Goal: Communication & Community: Answer question/provide support

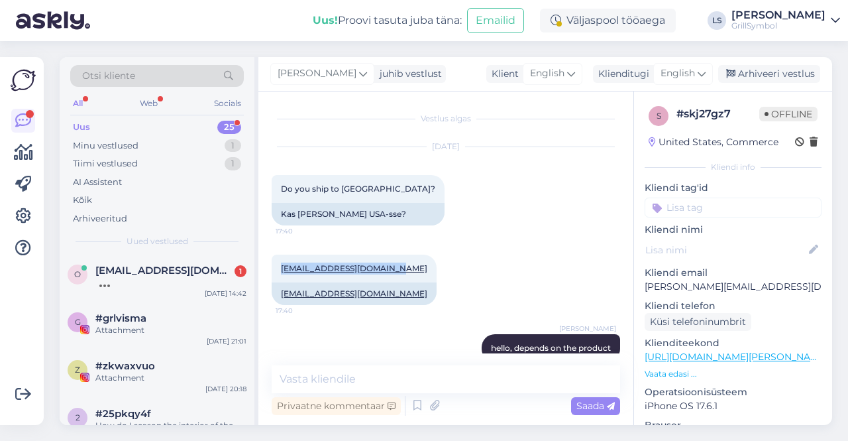
scroll to position [80, 0]
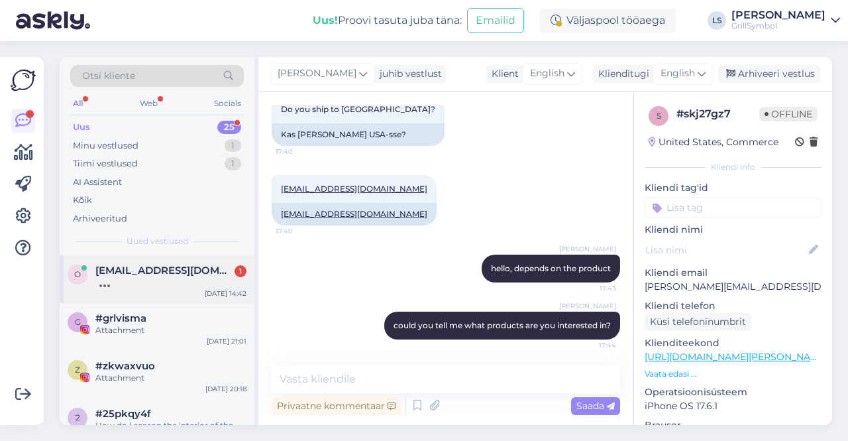
click at [141, 272] on span "[EMAIL_ADDRESS][DOMAIN_NAME]" at bounding box center [164, 270] width 138 height 12
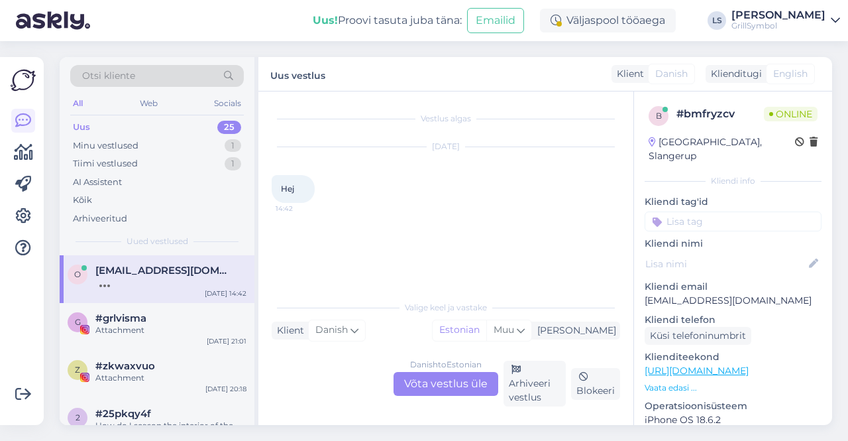
drag, startPoint x: 433, startPoint y: 384, endPoint x: 418, endPoint y: 363, distance: 26.1
click at [432, 384] on div "Danish to Estonian Võta vestlus üle" at bounding box center [446, 384] width 105 height 24
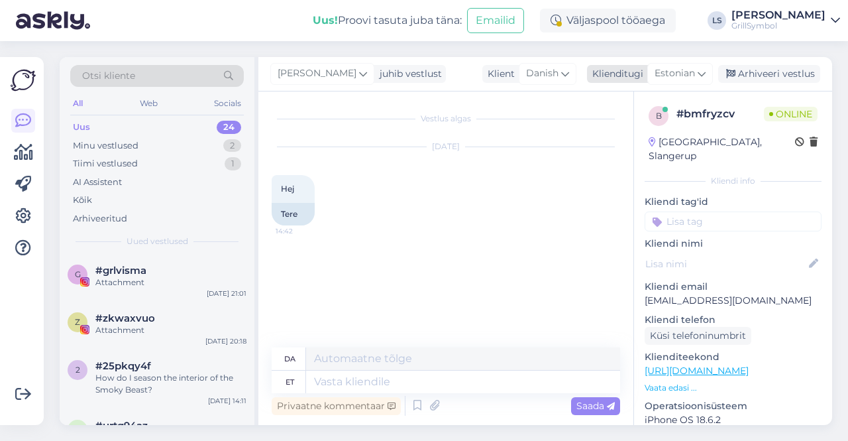
click at [681, 74] on span "Estonian" at bounding box center [675, 73] width 40 height 15
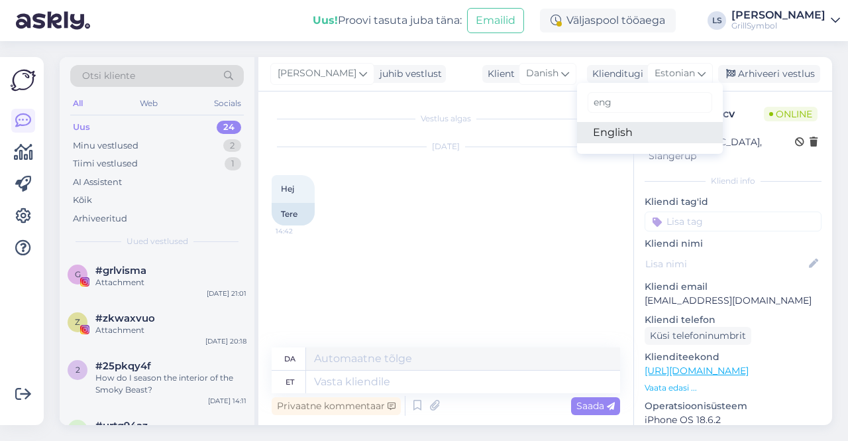
drag, startPoint x: 656, startPoint y: 132, endPoint x: 618, endPoint y: 145, distance: 40.7
click at [656, 132] on link "English" at bounding box center [650, 132] width 146 height 21
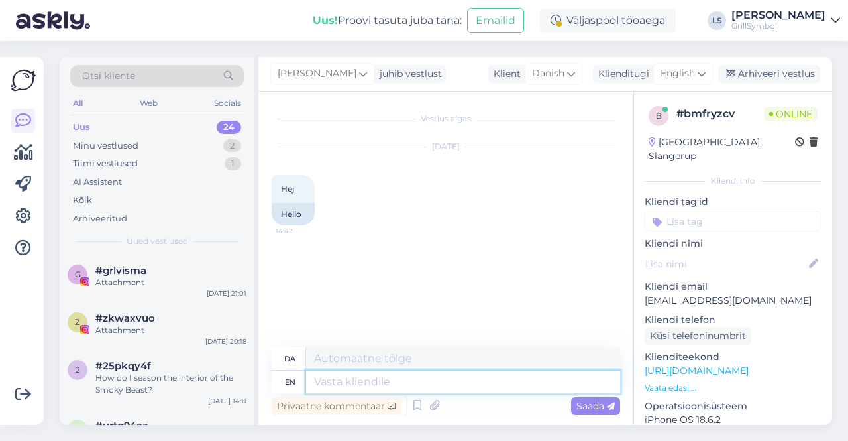
click at [349, 388] on textarea at bounding box center [463, 382] width 314 height 23
type textarea "hello"
type textarea "hej"
drag, startPoint x: 318, startPoint y: 384, endPoint x: 288, endPoint y: 380, distance: 30.0
click at [289, 381] on div "en hello" at bounding box center [446, 382] width 349 height 23
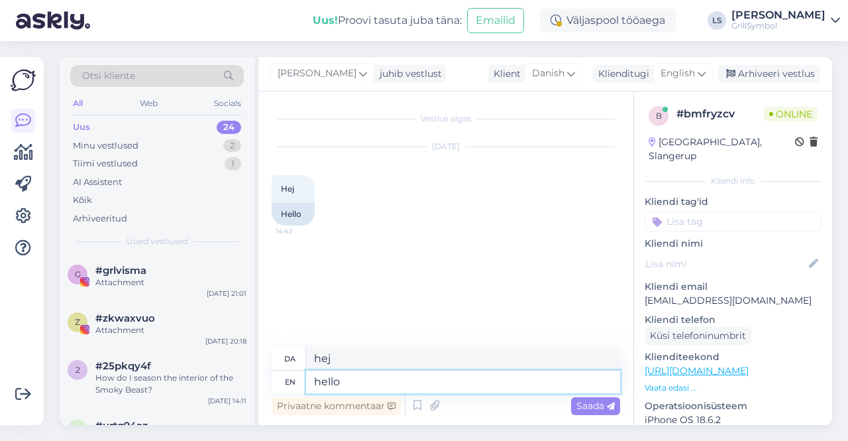
drag, startPoint x: 299, startPoint y: 375, endPoint x: 265, endPoint y: 371, distance: 34.1
click at [265, 371] on div "Vestlus algas [DATE] Hej 14:42 Hello da hej en hello Privaatne kommentaar Saada" at bounding box center [446, 257] width 375 height 333
type textarea "Hello"
type textarea "Hej"
click at [398, 378] on textarea "Hello" at bounding box center [463, 382] width 314 height 23
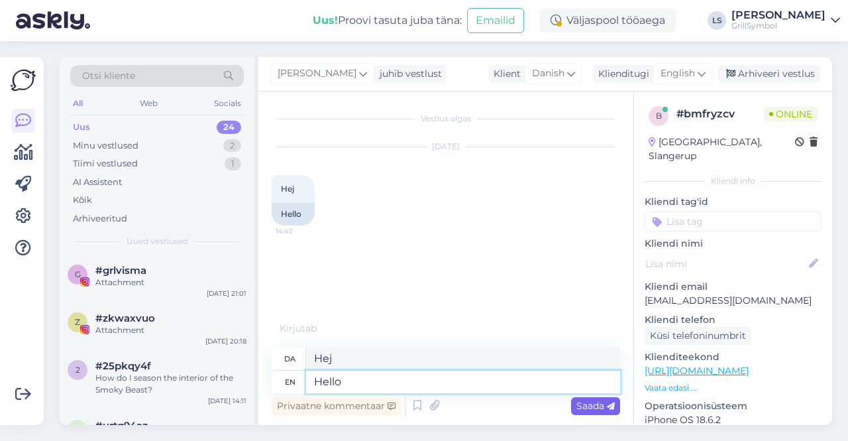
type textarea "Hello"
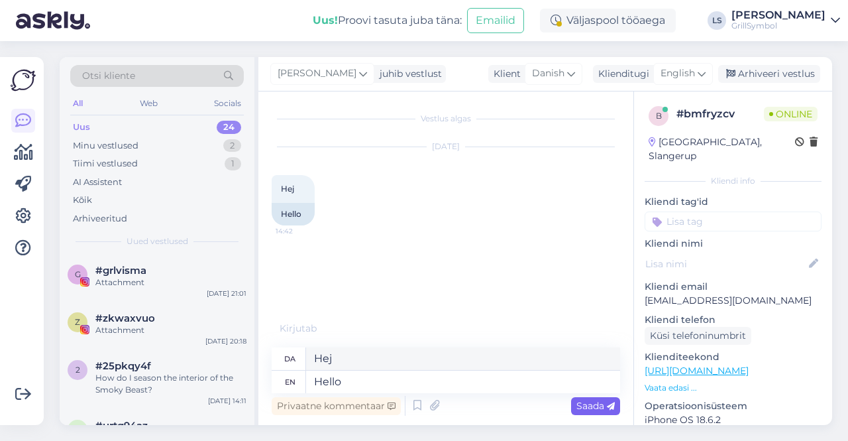
click at [573, 410] on div "Saada" at bounding box center [595, 406] width 49 height 18
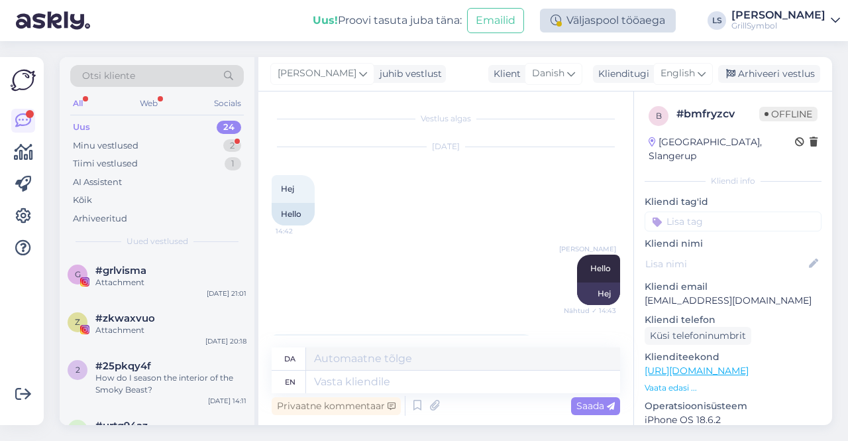
scroll to position [99, 0]
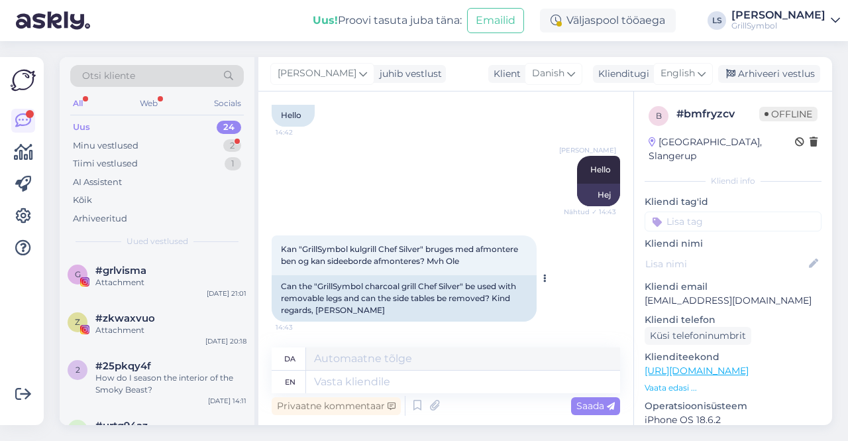
drag, startPoint x: 490, startPoint y: 264, endPoint x: 277, endPoint y: 243, distance: 213.8
click at [277, 243] on div "Kan "GrillSymbol kulgrill Chef Silver" bruges med afmontere ben og kan sideebor…" at bounding box center [404, 255] width 265 height 40
click at [419, 311] on div "Can the "GrillSymbol charcoal grill Chef Silver" be used with removable legs an…" at bounding box center [404, 298] width 265 height 46
click at [343, 386] on textarea at bounding box center [463, 382] width 314 height 23
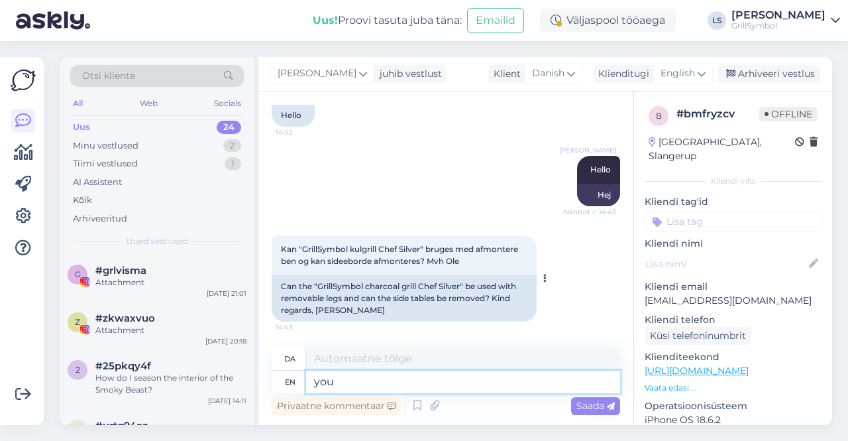
type textarea "you"
type textarea "du"
type textarea "you can re"
type textarea "du kan"
type textarea "you can remove t"
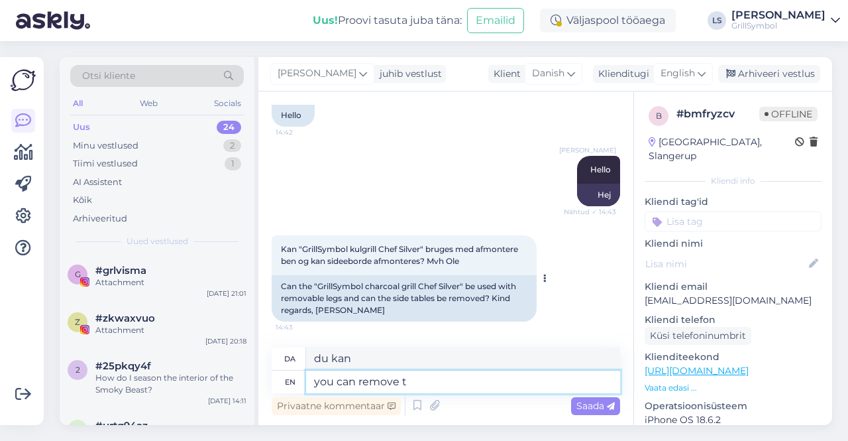
type textarea "du kan fjerne"
type textarea "you can remove the side"
type textarea "du kan fjerne siden"
type textarea "you can remove the side tables a"
type textarea "du kan fjerne sidebordene"
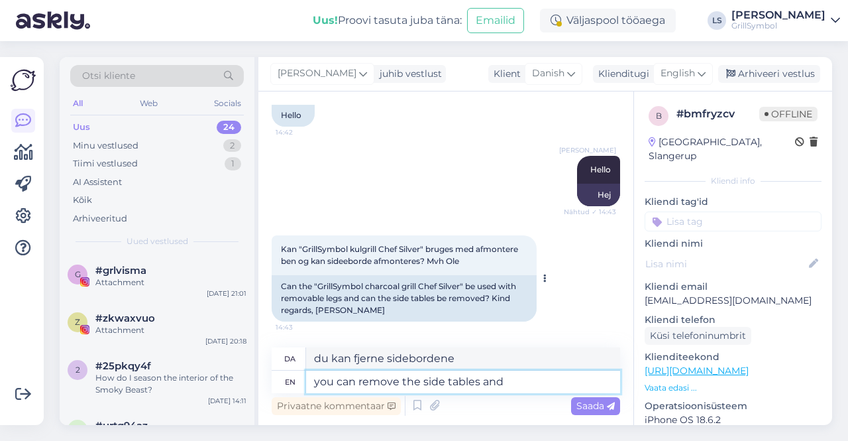
type textarea "you can remove the side tables and"
type textarea "du kan fjerne sidebordene og"
type textarea "you can remove the side tables and legs"
type textarea "du kan fjerne sidebordene og benene"
type textarea "you can remove the side tables and legs but as"
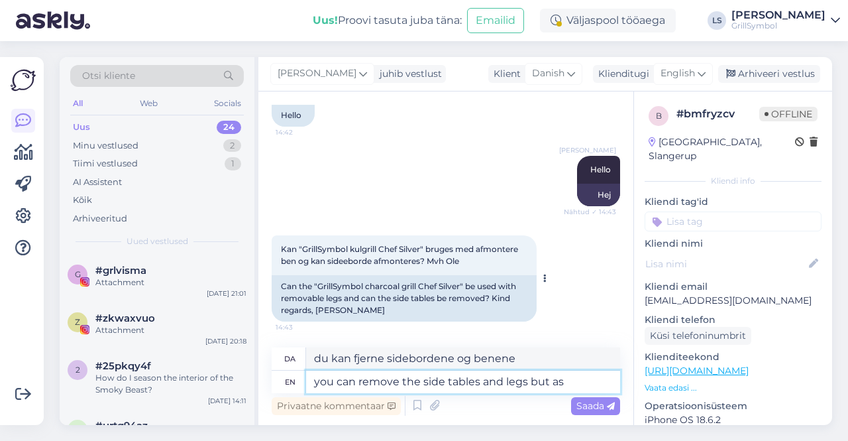
type textarea "Du kan fjerne sidebordene og benene, men"
type textarea "you can remove the side tables and legs but as"
type textarea "Du kan fjerne sidebordene og benene, men som"
type textarea "you can remove the side tables and legs but as it"
type textarea "Du kan fjerne sidebordene og benene, men da det"
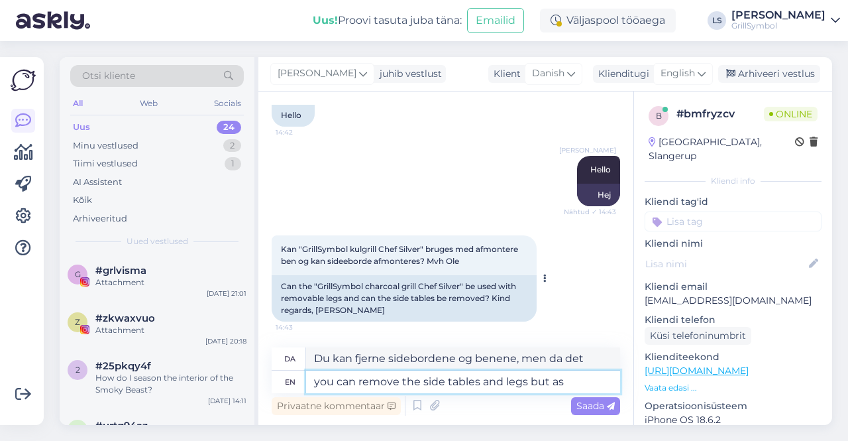
type textarea "you can remove the side tables and legs but as"
type textarea "Du kan fjerne sidebordene og benene, men som"
type textarea "you can remove the side tables and legs but"
type textarea "Du kan fjerne sidebordene og benene, men"
type textarea "you can remove the side tables and legs"
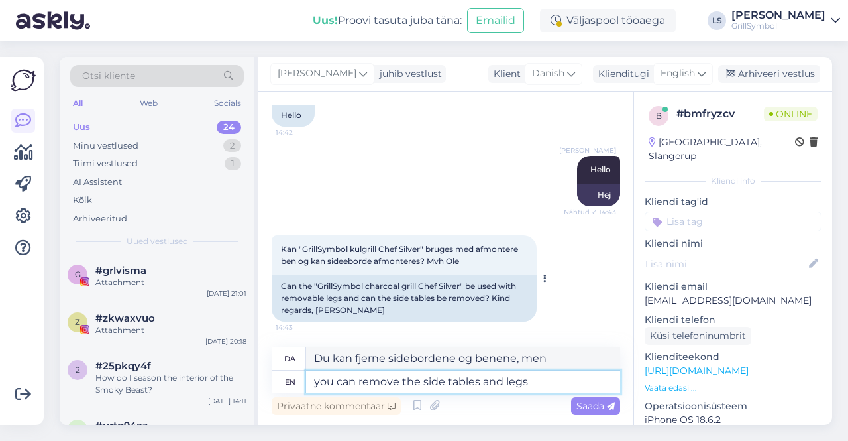
type textarea "du kan fjerne sidebordene og benene"
type textarea "you can remove the side tables and legs but"
type textarea "Du kan fjerne sidebordene og benene, men"
type textarea "you can remove the side tables and legs"
type textarea "du kan fjerne sidebordene og benene"
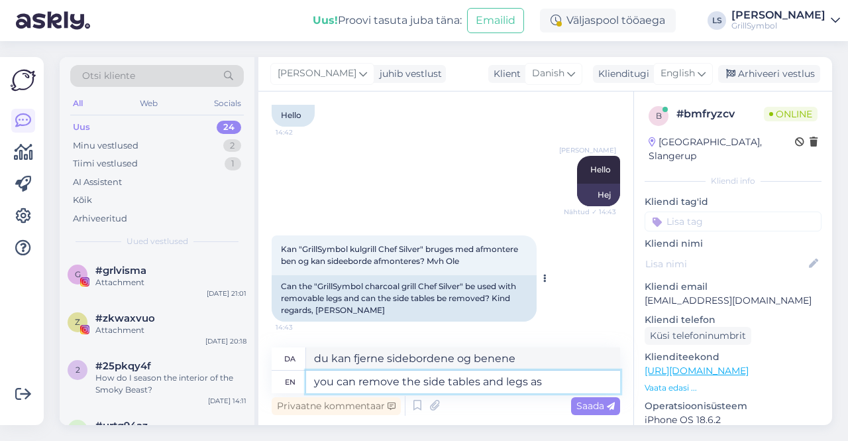
type textarea "you can remove the side tables and legs as"
type textarea "Du kan fjerne sidebordene og benene, som"
type textarea "you can remove the side tables and legs as thise a"
type textarea "Du kan fjerne sidebordene og benene som dette"
type textarea "you can remove the side tables and legs as those ar"
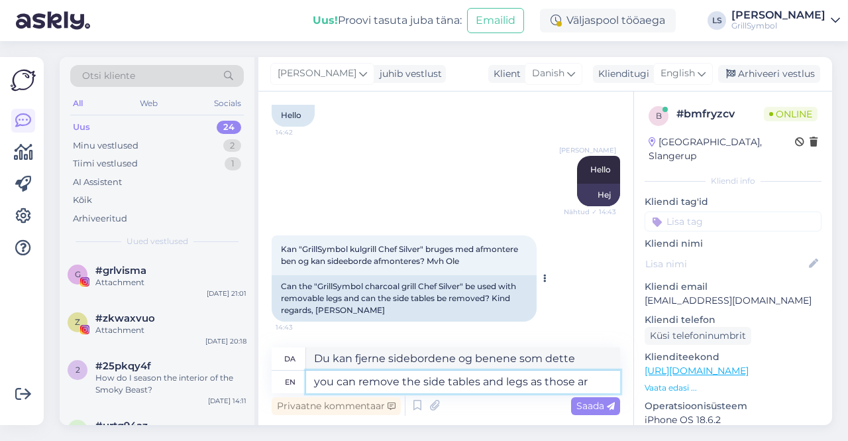
type textarea "Du kan fjerne sidebordene og benene, da de"
type textarea "you can remove the side tables and legs as those are"
type textarea "Du kan fjerne sidebordene og benene, da de er"
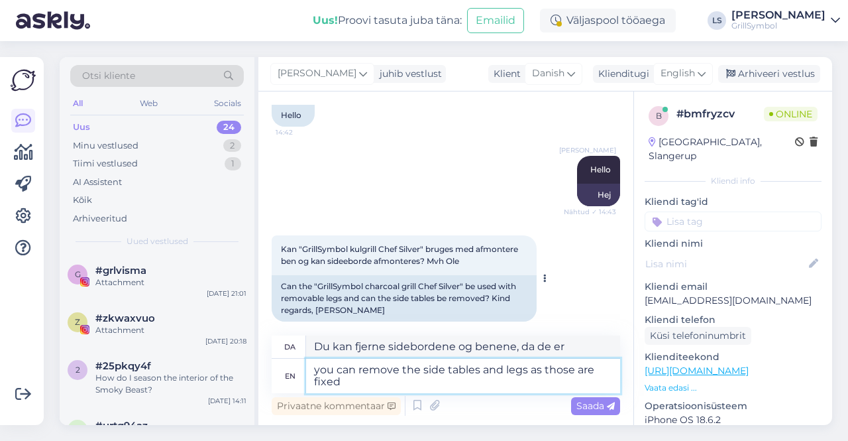
type textarea "you can remove the side tables and legs as those are fixed"
type textarea "Du kan fjerne sidebordene og benene, da de er fastgjort"
type textarea "you can remove the side tables and legs as those are fixed by b"
type textarea "Du kan fjerne sidebordene og benene, da de er fastgjort af"
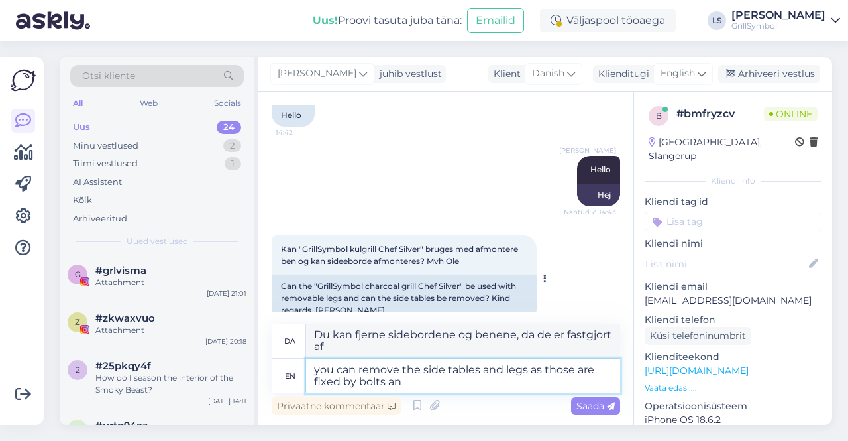
type textarea "you can remove the side tables and legs as those are fixed by bolts and"
type textarea "Du kan fjerne sidebordene og benene, da de er fastgjort med [PERSON_NAME]"
type textarea "you can remove the side tables and legs as those are fixed by bolts and n"
type textarea "Du kan fjerne sidebordene og benene, da de er fastgjort med [PERSON_NAME]"
type textarea "you can remove the side tables and legs as those are fixed by bolts and nuts"
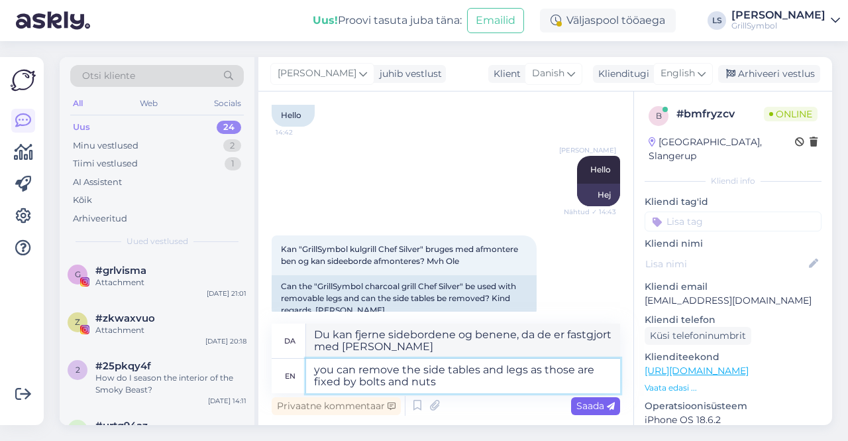
type textarea "Du kan fjerne sidebordene og benene, da de er fastgjort med [PERSON_NAME] møtri…"
type textarea "you can remove the side tables and legs as those are fixed by bolts and nuts"
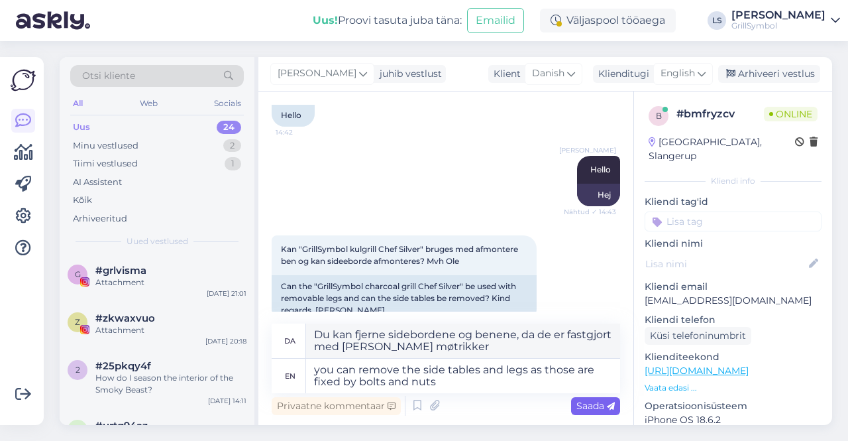
click at [581, 408] on span "Saada" at bounding box center [596, 406] width 38 height 12
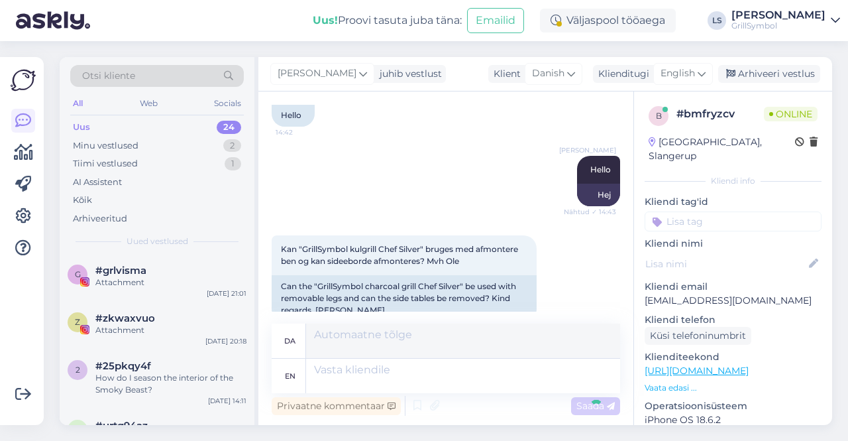
scroll to position [202, 0]
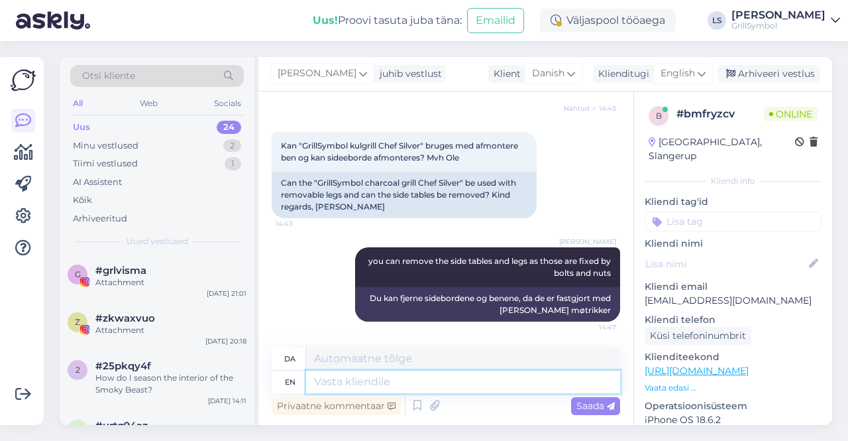
click at [514, 388] on textarea at bounding box center [463, 382] width 314 height 23
type textarea "we"
type textarea "vi"
type textarea "we can"
type textarea "vi kan"
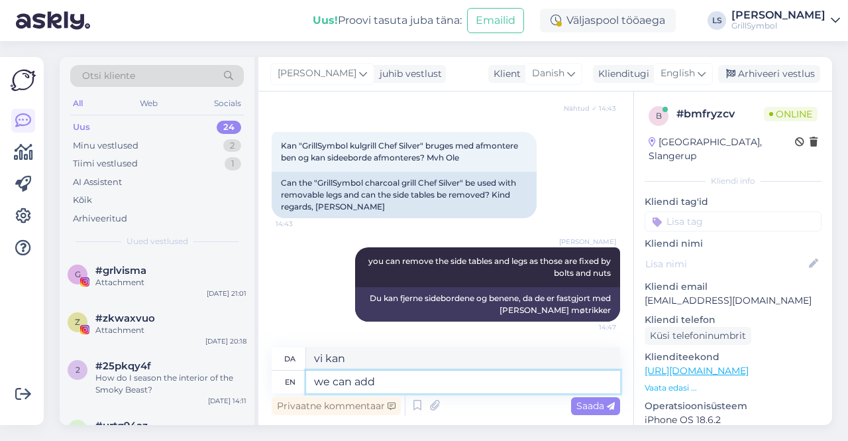
type textarea "we can add"
type textarea "vi kan tilføje"
type textarea "we can add butt"
type textarea "vi kan tilføje numse"
type textarea "we can add butterfly n"
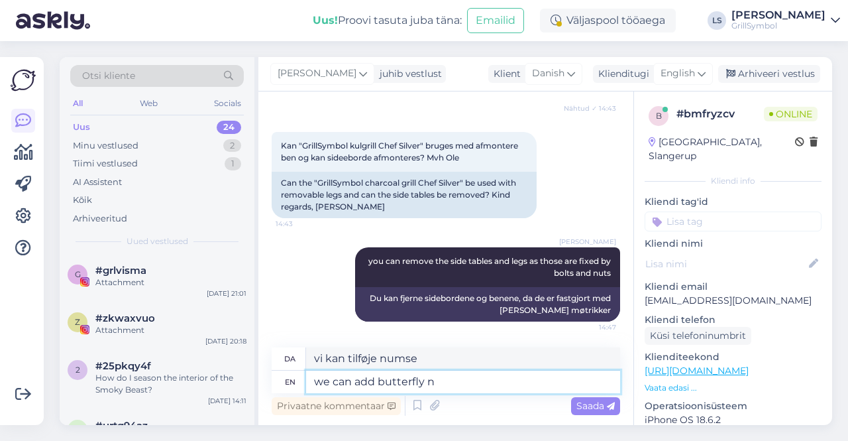
type textarea "vi kan tilføje sommerfugl"
type textarea "we can add butterfly nuts"
type textarea "vi kan tilføje sommerfuglenødder"
type textarea "we can add butterfly nuts instead n"
type textarea "vi kan tilføje sommerfuglenødder i stedet"
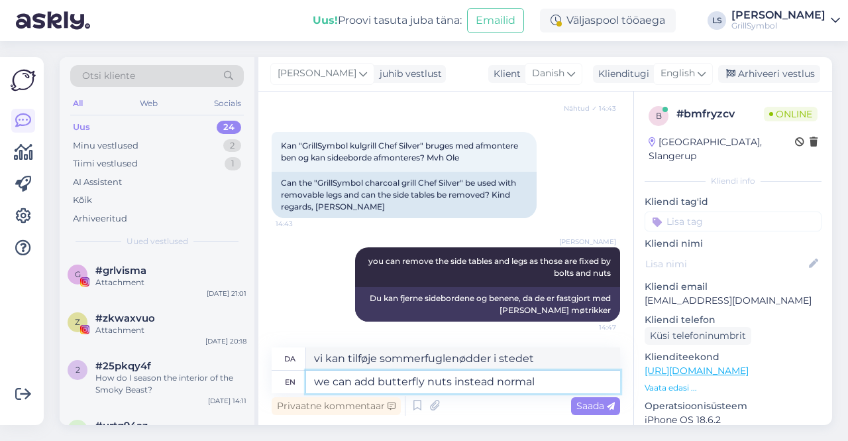
type textarea "we can add butterfly nuts instead normal"
type textarea "vi kan tilføje sommerfuglenødder i stedet for almindelige"
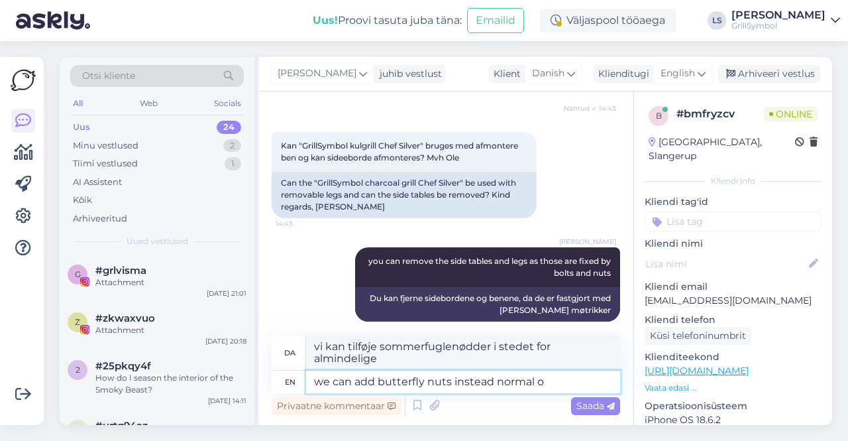
scroll to position [214, 0]
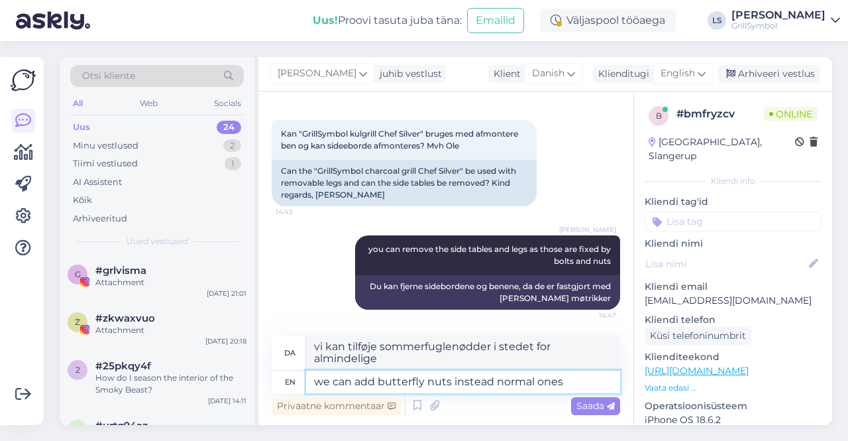
type textarea "we can add butterfly nuts instead normal ones"
type textarea "Vi kan tilføje sommerfuglenødder i stedet for almindelige"
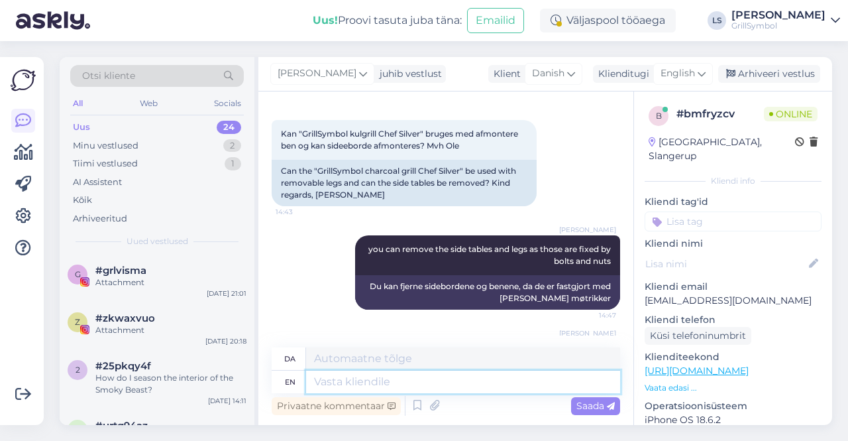
scroll to position [282, 0]
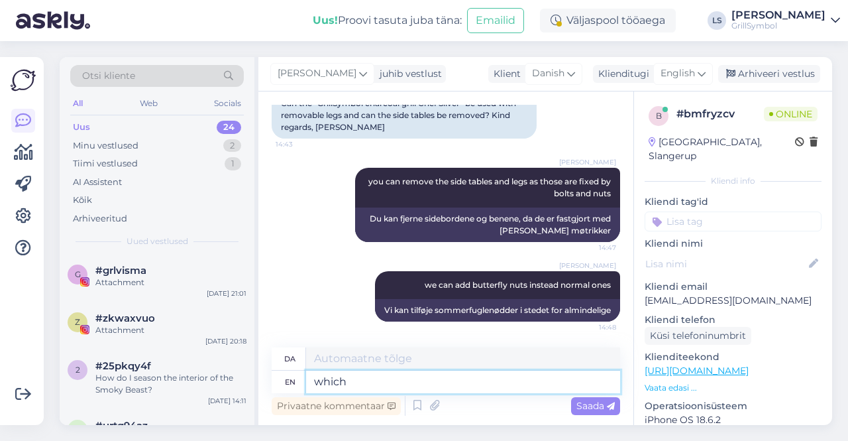
type textarea "which"
type textarea "hvilke"
type textarea "which helps"
type textarea "hvilket hjælper"
type textarea "which helps to"
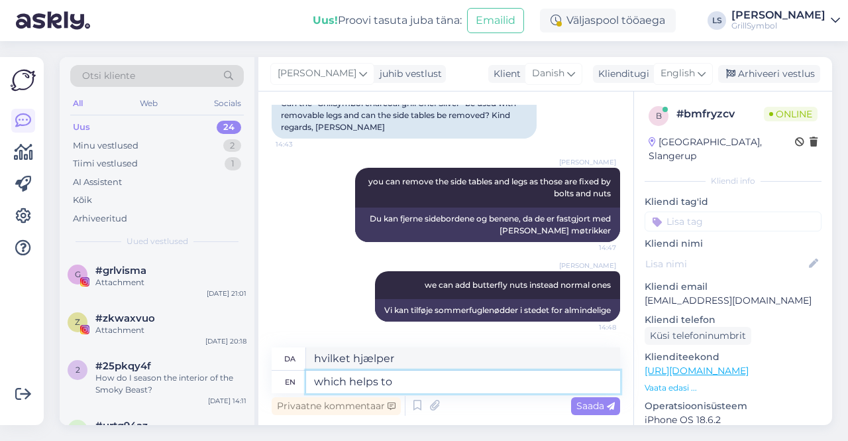
type textarea "hvilket hjælper med at"
type textarea "which helps"
type textarea "hvilket hjælper"
type textarea "which helps the process"
type textarea "hvilket hjælper processen"
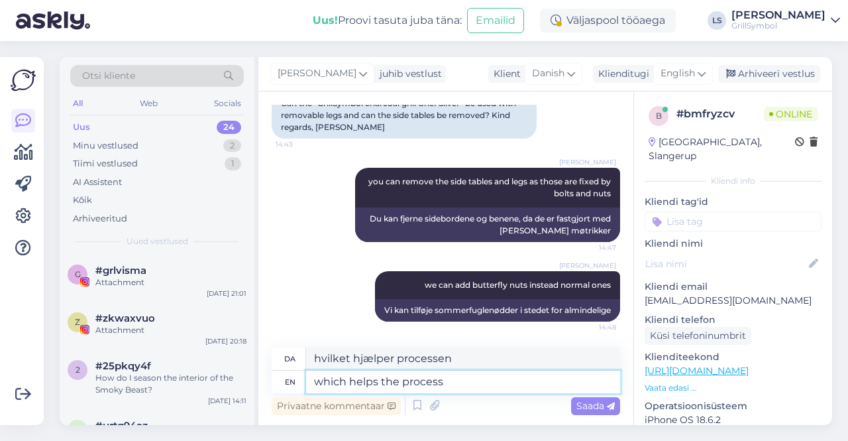
click at [377, 384] on textarea "which helps the process" at bounding box center [463, 382] width 314 height 23
type textarea "which makes the process"
type textarea "hvilket gør processen"
click at [465, 382] on textarea "which makes the process" at bounding box center [463, 382] width 314 height 23
type textarea "which makes the process quicker"
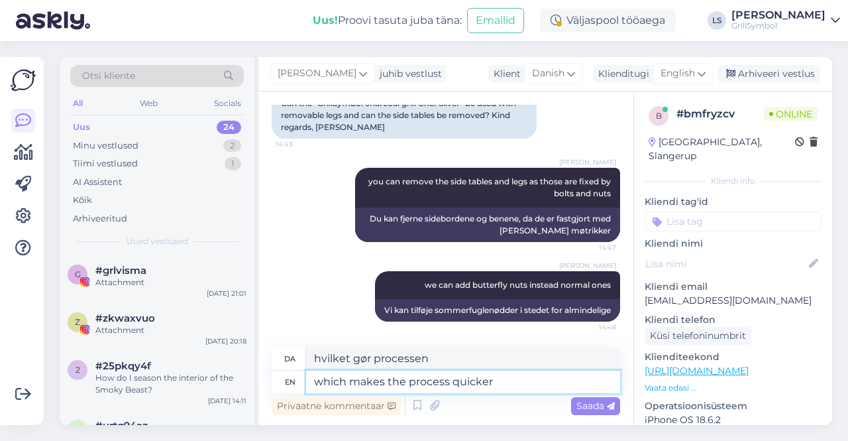
type textarea "hvilket gør processen hurtigere"
type textarea "which makes the process quicker"
click at [585, 409] on span "Saada" at bounding box center [596, 406] width 38 height 12
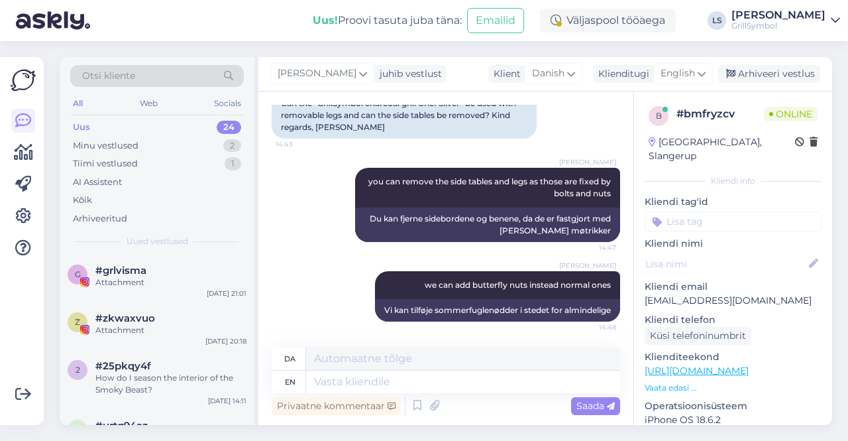
scroll to position [361, 0]
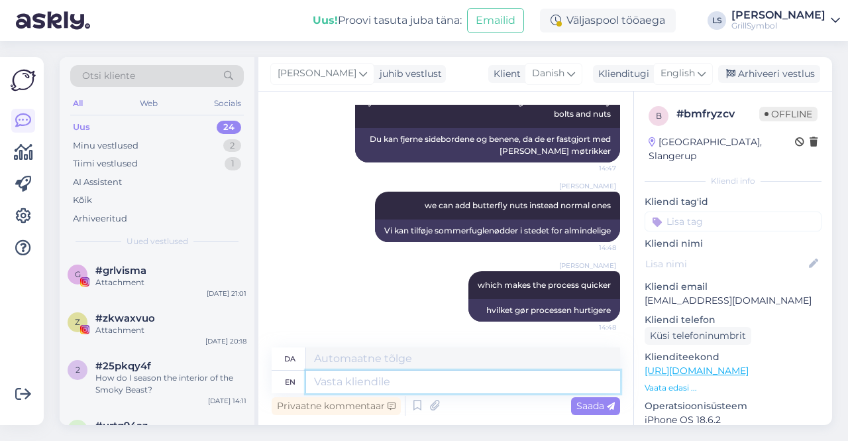
click at [343, 386] on textarea at bounding box center [463, 382] width 314 height 23
type textarea "but as"
type textarea "men som"
type textarea "but s"
type textarea "men"
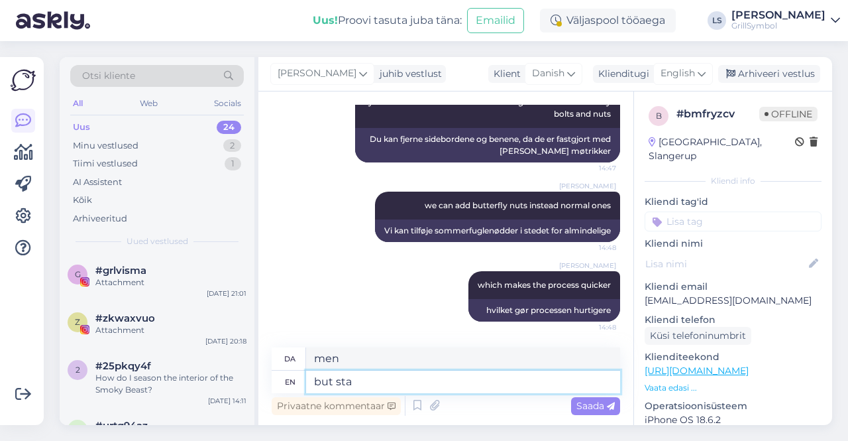
type textarea "but [PERSON_NAME]"
type textarea "men [PERSON_NAME]"
type textarea "but stainless s"
type textarea "men rustfrit stål"
type textarea "but stainless steel BBQ"
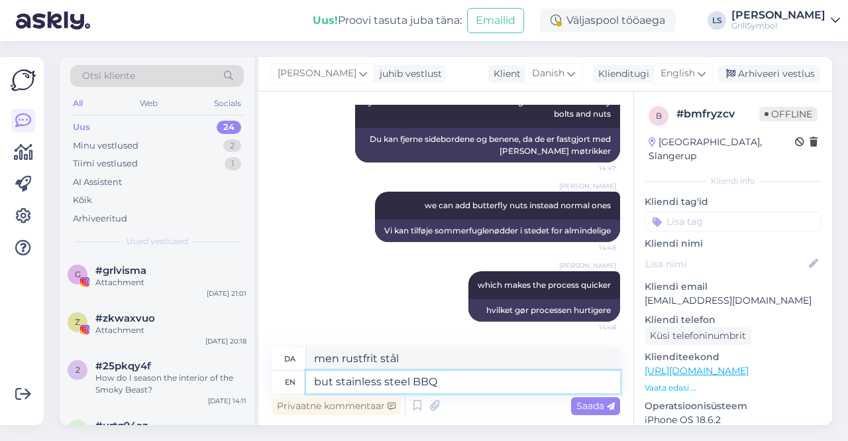
type textarea "men grill i rustfrit stål"
type textarea "but stainless steel BBQ may s"
type textarea "men grill i rustfrit stål kan"
type textarea "but stainless steel BBQ may stay"
type textarea "men grillen i rustfrit stål kan blive"
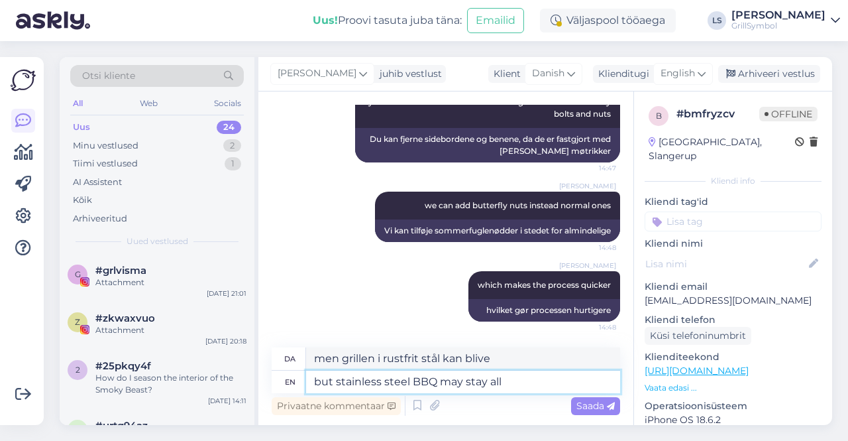
type textarea "but stainless steel BBQ may stay all"
type textarea "men grillen i rustfrit stål kan forblive [PERSON_NAME]"
type textarea "but stainless steel BBQ may stay all year"
type textarea "men grillen i rustfrit stål kan holde sig hele året"
type textarea "but stainless steel BBQ may stay all year outdoors"
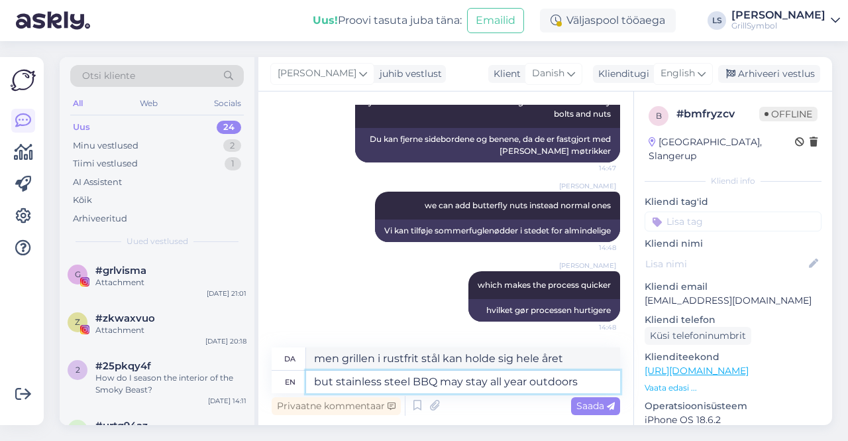
type textarea "men grill i rustfrit stål kan stå udendørs hele året"
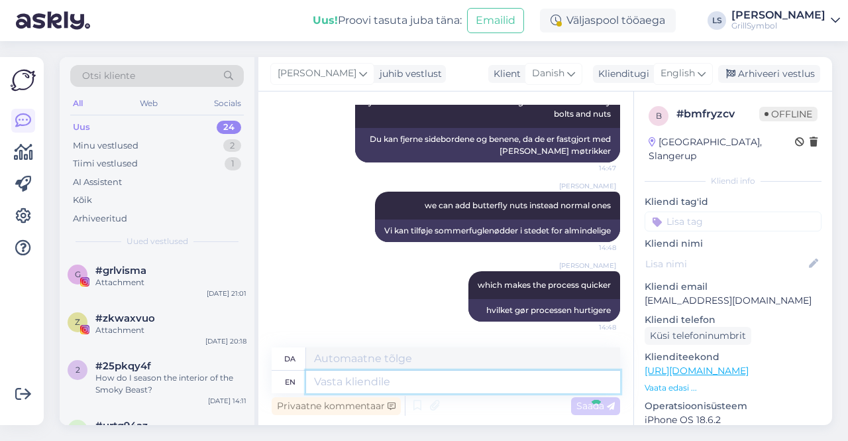
scroll to position [441, 0]
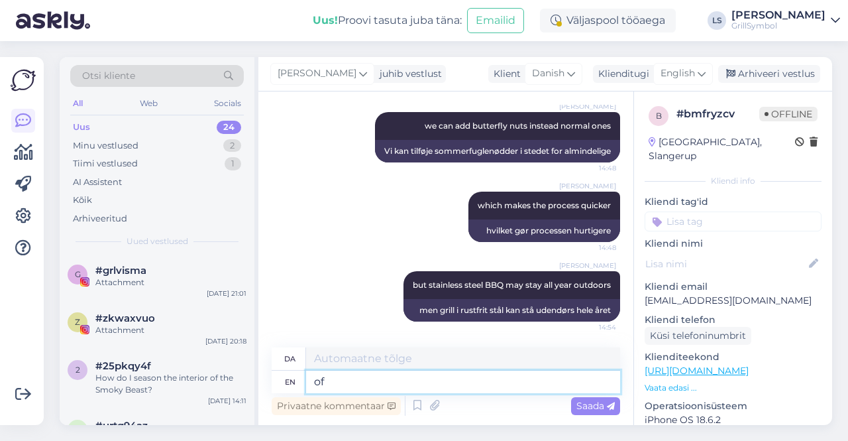
type textarea "of"
type textarea "af"
type textarea "of you"
type textarea "af dig"
type textarea "of you need"
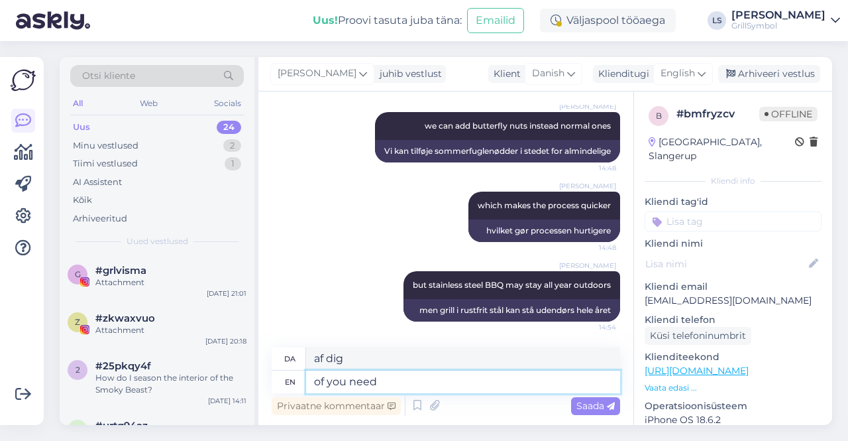
type textarea "af dig har brug for"
type textarea "of you need to"
type textarea "af dig har brug for at"
drag, startPoint x: 326, startPoint y: 385, endPoint x: 302, endPoint y: 378, distance: 25.6
click at [302, 378] on div "en of you need to" at bounding box center [446, 382] width 349 height 23
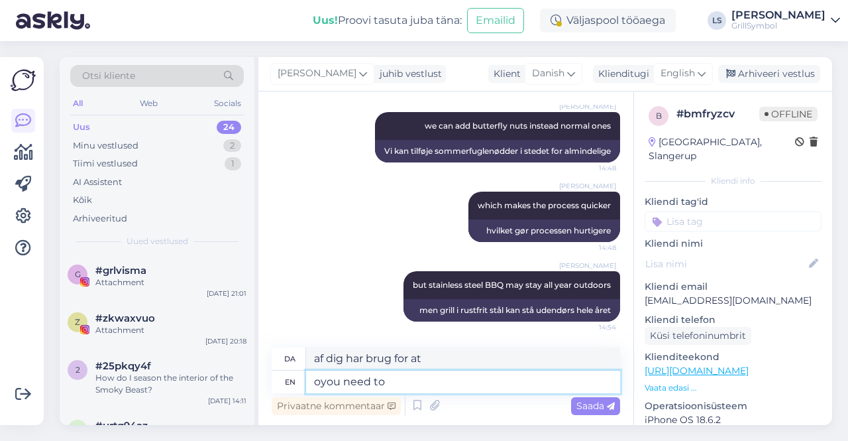
type textarea "oryou need to"
type textarea "[PERSON_NAME] du har brug for at"
click at [424, 384] on textarea "or you need to" at bounding box center [463, 382] width 314 height 23
type textarea "or you nee"
type textarea "[PERSON_NAME] du har brug for"
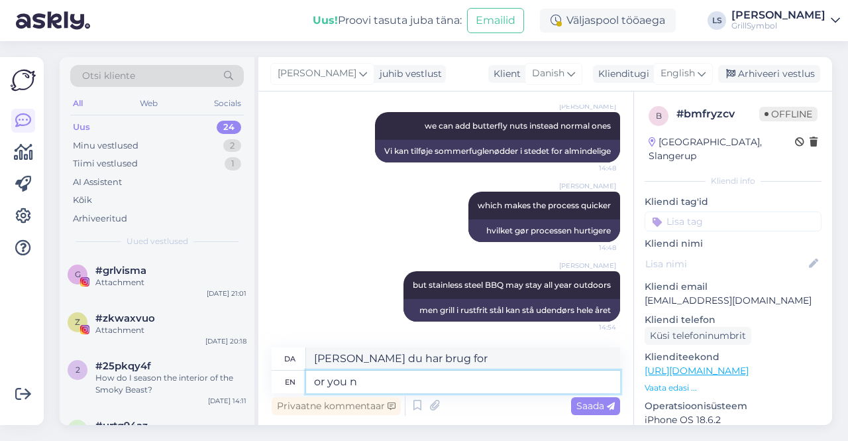
type textarea "or you"
type textarea "[PERSON_NAME] dig"
type textarea "or you would l"
type textarea "[PERSON_NAME] du ville"
type textarea "or you would like t"
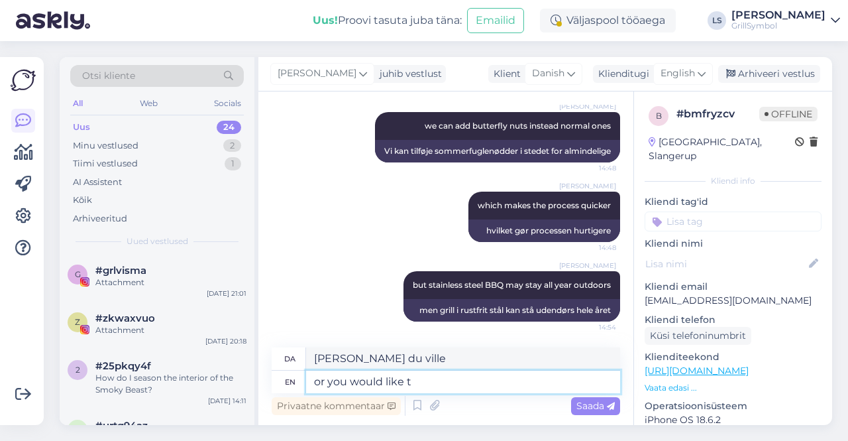
type textarea "[PERSON_NAME] du ville gerne"
type textarea "or you would like to ca"
type textarea "[PERSON_NAME] du gerne vil"
type textarea "or you would like to carry"
type textarea "[PERSON_NAME] du vil gerne bære"
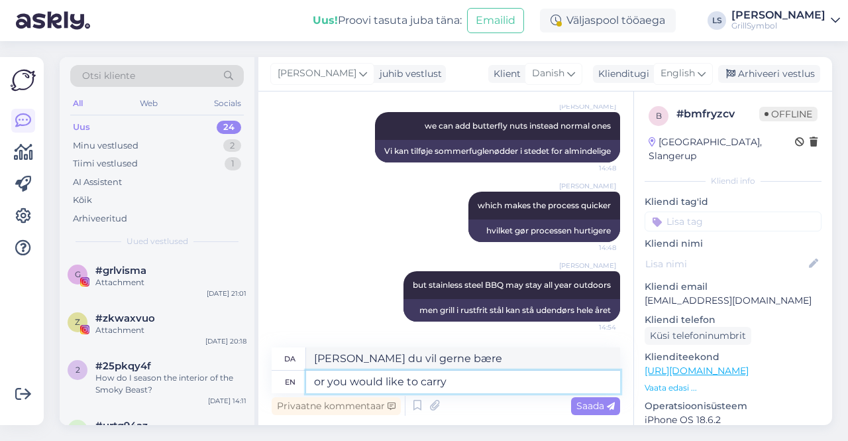
type textarea "or you would like to carry i"
type textarea "[PERSON_NAME] du gerne vil bære"
type textarea "or you would like to carry it f"
type textarea "[PERSON_NAME] du vil gerne bære den"
type textarea "or you would like to carry it form o"
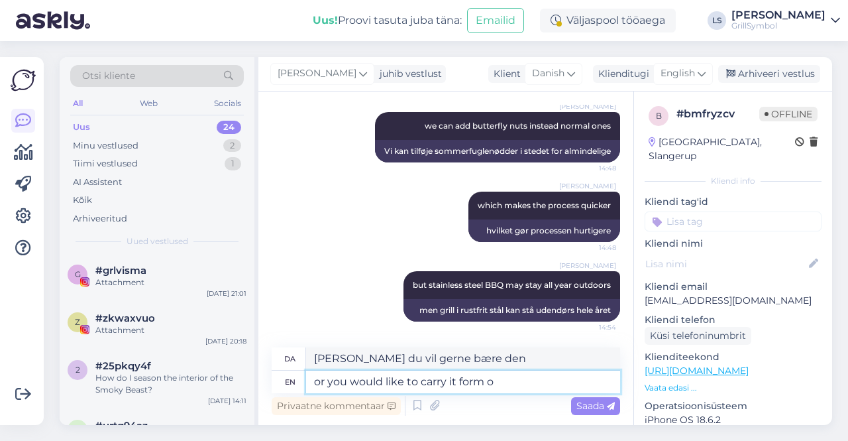
type textarea "[PERSON_NAME] du vil gerne bære den formular"
type textarea "or you would like to carry it form one"
type textarea "[PERSON_NAME] du vil gerne bære den fra én"
type textarea "or you would like to carry it form one point"
type textarea "[PERSON_NAME] du vil gerne bære det fra ét punkt"
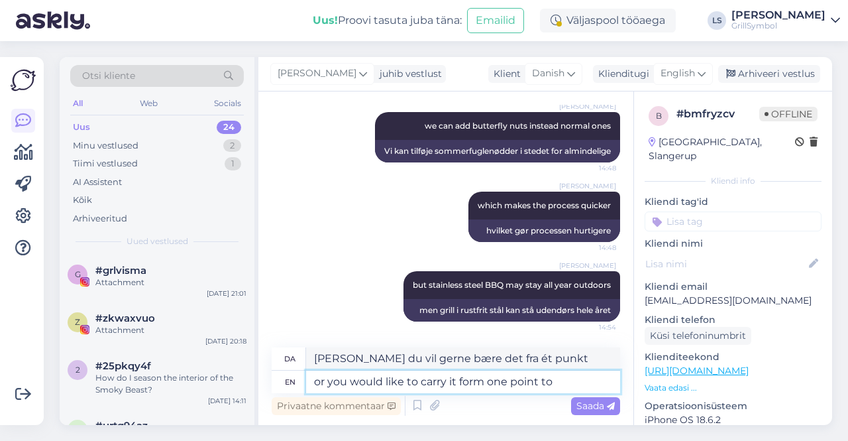
type textarea "or you would like to carry it form one point to a"
type textarea "[PERSON_NAME] du vil gerne bære det fra ét punkt til"
type textarea "or you would like to carry it form one point to ano"
type textarea "[PERSON_NAME] du vil gerne bære det fra ét punkt til et"
type textarea "or you would like to carry it form one point to another?"
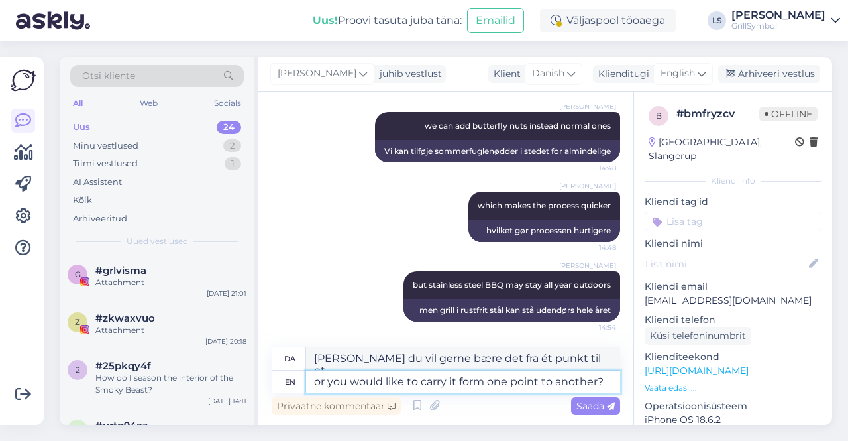
type textarea "[PERSON_NAME] vil du gerne bære det fra et punkt til et andet?"
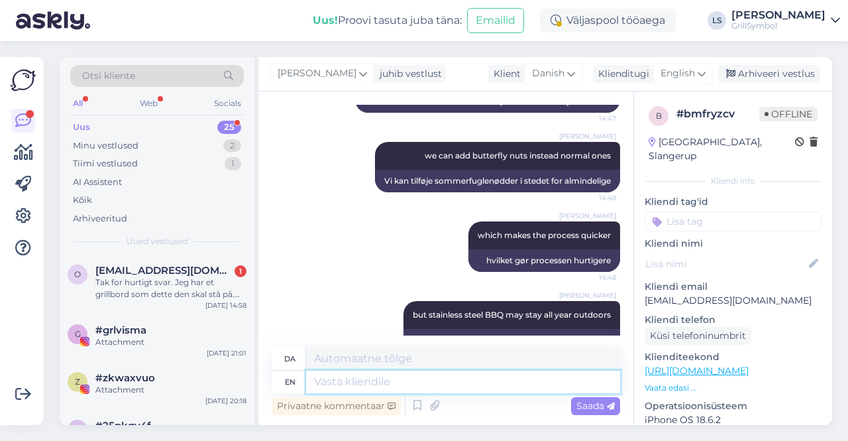
scroll to position [520, 0]
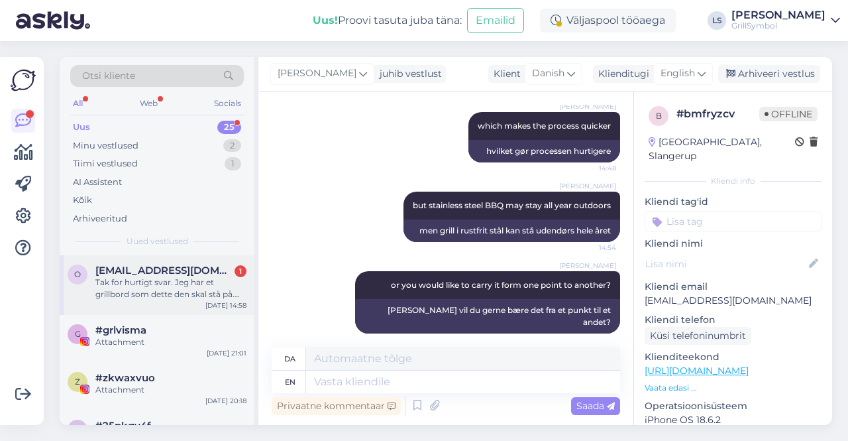
click at [166, 286] on div "Tak for hurtigt svar. Jeg har et grillbord som dette den skal stå på. [URL][DOM…" at bounding box center [170, 288] width 151 height 24
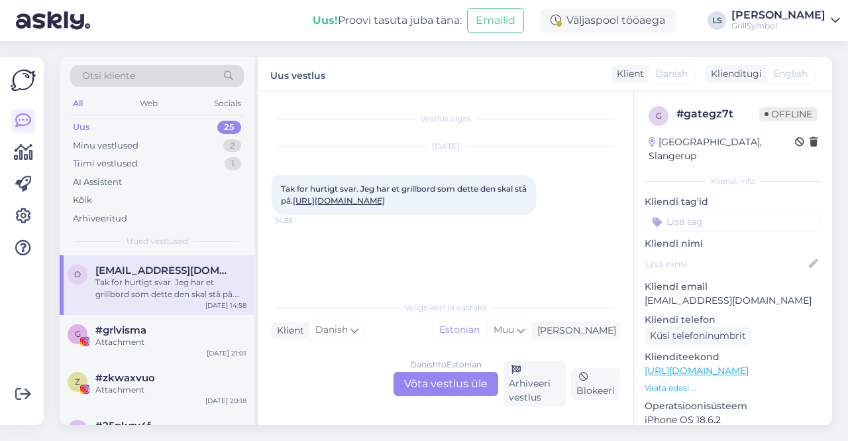
click at [362, 205] on link "[URL][DOMAIN_NAME]" at bounding box center [339, 201] width 92 height 10
click at [420, 380] on div "Danish to Estonian Võta vestlus üle" at bounding box center [446, 384] width 105 height 24
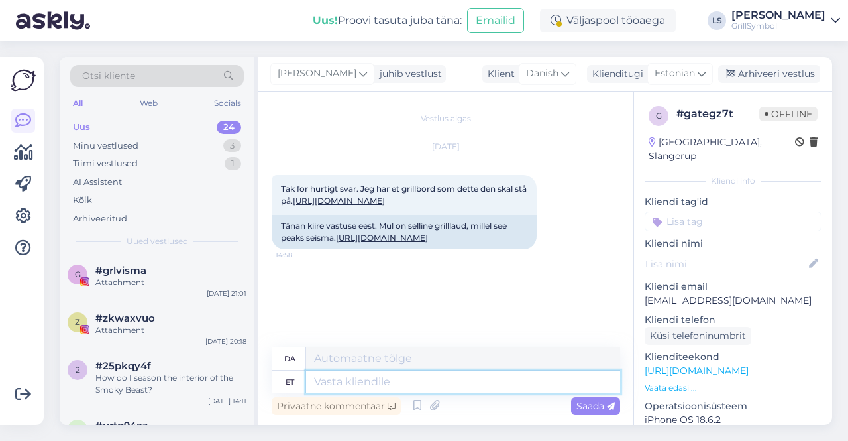
click at [346, 377] on textarea at bounding box center [463, 382] width 314 height 23
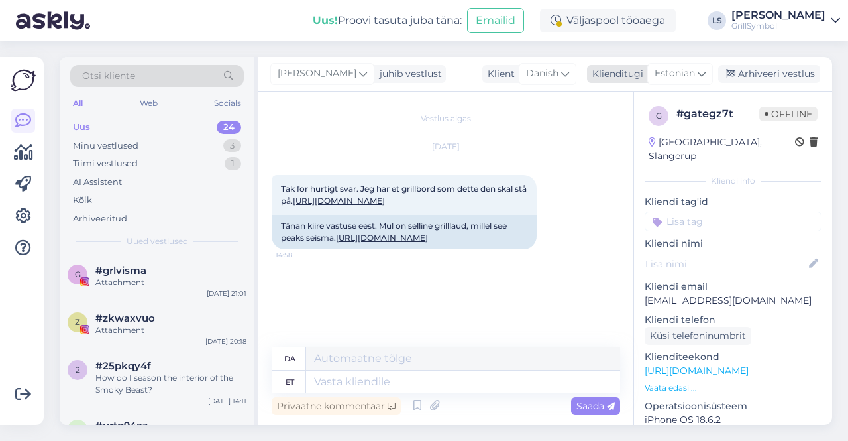
click at [666, 74] on span "Estonian" at bounding box center [675, 73] width 40 height 15
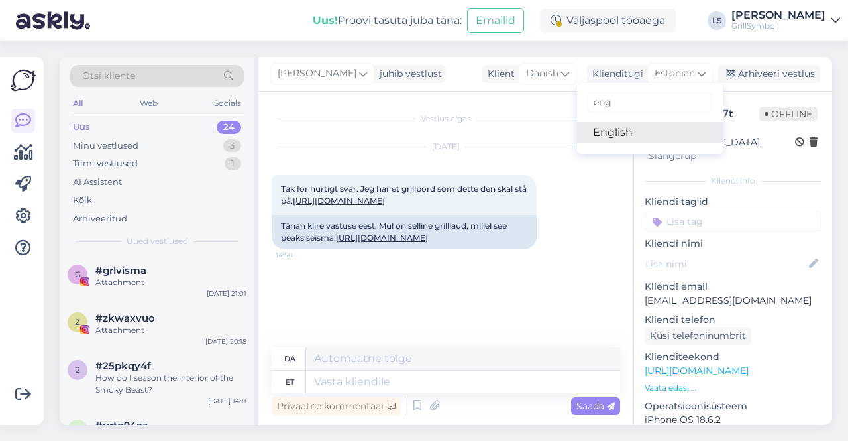
click at [640, 135] on link "English" at bounding box center [650, 132] width 146 height 21
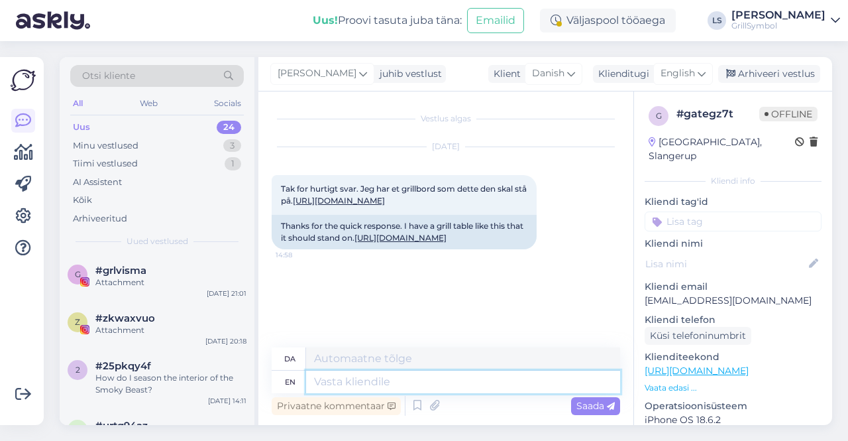
click at [408, 385] on textarea at bounding box center [463, 382] width 314 height 23
type textarea "Then y"
type textarea "Så"
type textarea "Then you c"
type textarea "Så du"
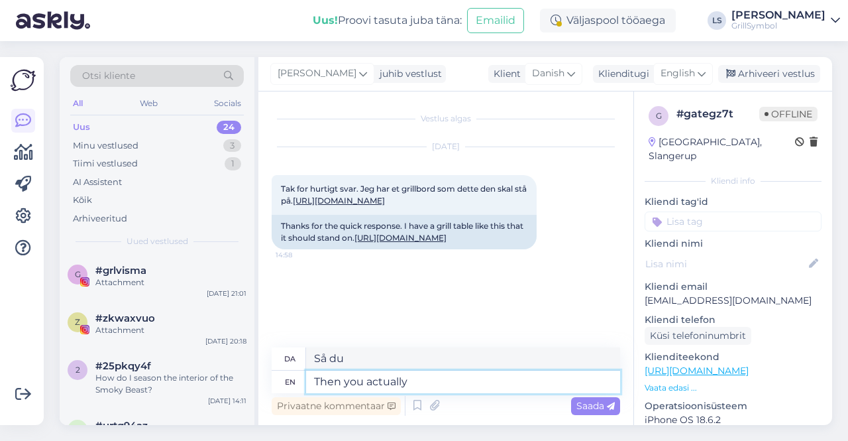
type textarea "Then you actually d"
type textarea "Så du faktisk"
type textarea "Then you actually dont"
type textarea "Så gør du faktisk ikke"
type textarea "Then you actually dont need a"
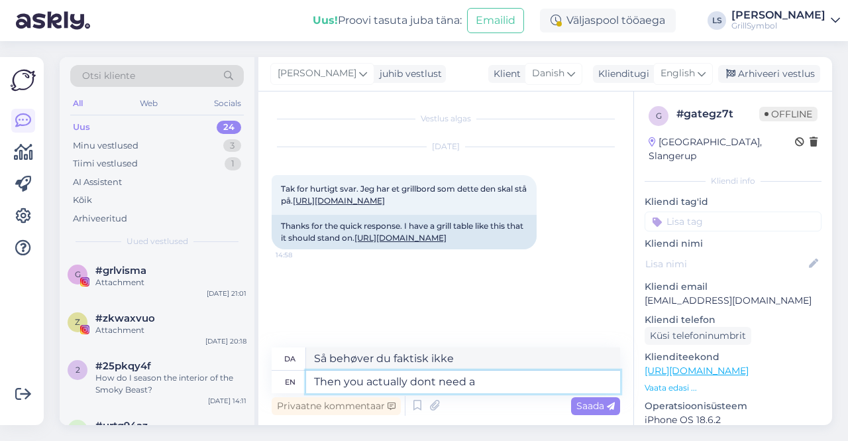
type textarea "Så behøver du faktisk ikke en"
type textarea "Then you actually dont need"
type textarea "Så behøver du faktisk ikke"
type textarea "Then you actually dont need long l"
type textarea "Så behøver du faktisk ikke lang tid"
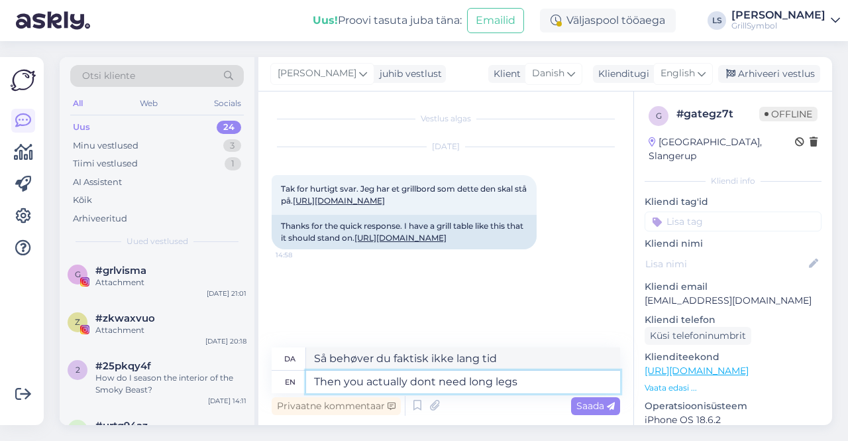
type textarea "Then you actually dont need long legs"
type textarea "Så behøver du faktisk ikke [PERSON_NAME]"
type textarea "Then you actually dont need long legs and"
type textarea "Så behøver du faktisk ikke [PERSON_NAME] og"
type textarea "Then you actually dont need long legs and rac"
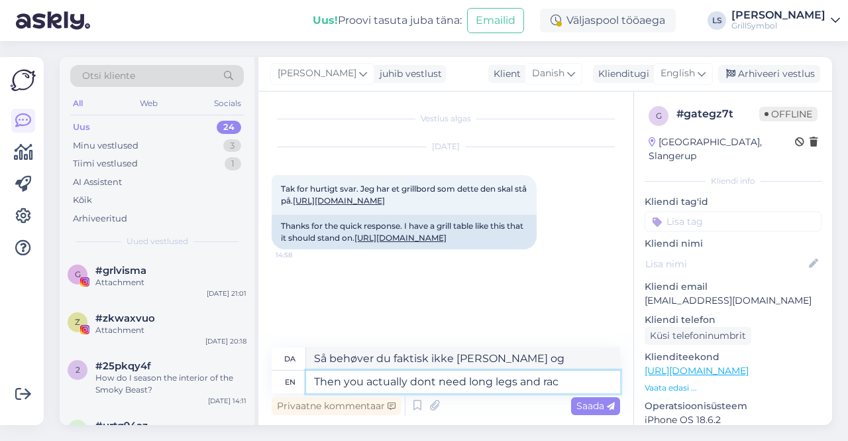
type textarea "Så behøver du faktisk ikke [PERSON_NAME] og racing"
type textarea "Then you actually dont need long legs and"
type textarea "Så behøver du faktisk ikke [PERSON_NAME] og"
type textarea "Then you actually dont need long legs and that"
type textarea "Så behøver du faktisk ikke [PERSON_NAME] og det"
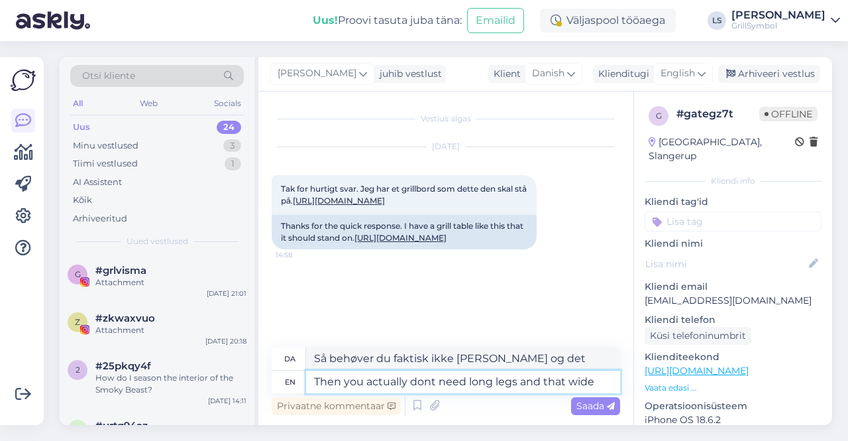
type textarea "Then you actually dont need long legs and that wide r"
type textarea "Så behøver du faktisk ikke [PERSON_NAME] så [PERSON_NAME]"
type textarea "Then you actually dont need long legs and that wide rack"
type textarea "Så behøver du faktisk ikke [PERSON_NAME] og den [PERSON_NAME] rækværk."
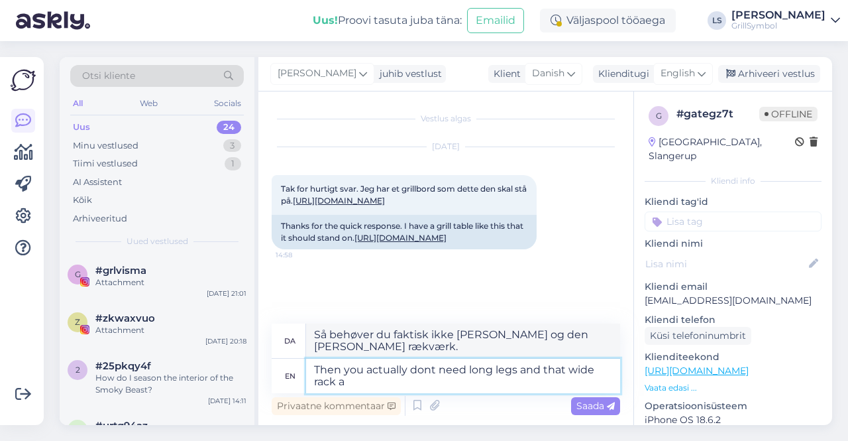
type textarea "Then you actually dont need long legs and that wide rack al"
type textarea "Så behøver du faktisk ikke [PERSON_NAME] og det [PERSON_NAME] stativ"
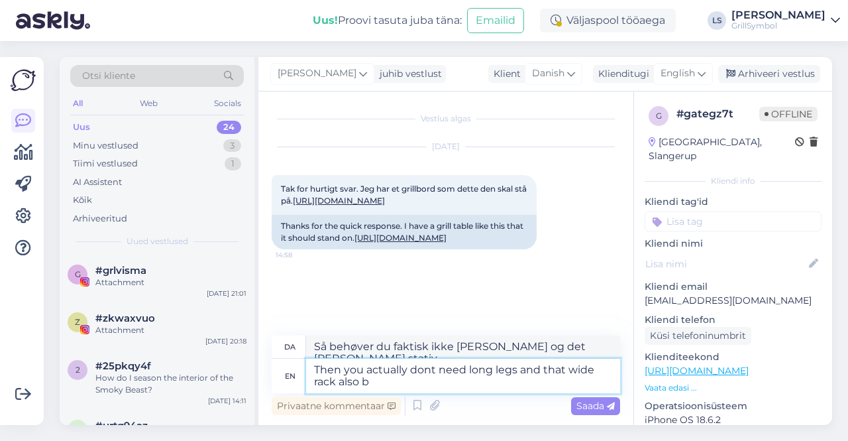
type textarea "Then you actually dont need long legs and that wide rack also be"
type textarea "Så behøver du faktisk ikke [PERSON_NAME] og det [PERSON_NAME] stativ [PERSON_NA…"
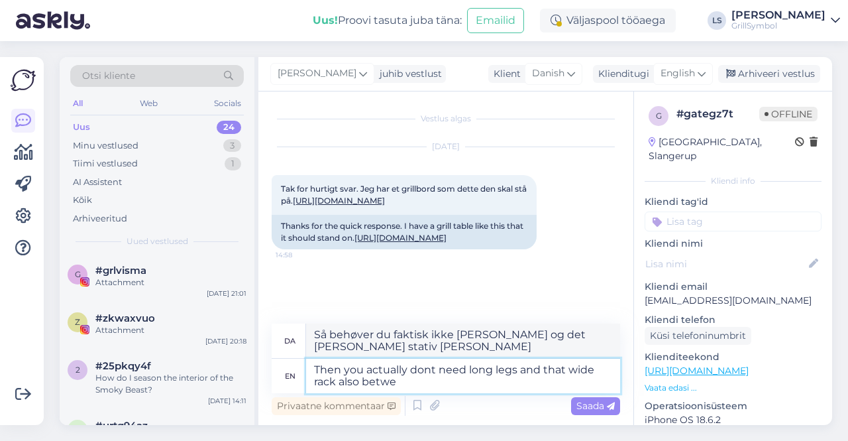
type textarea "Then you actually dont need long legs and that wide rack also betwee"
type textarea "Så behøver du faktisk ikke [PERSON_NAME] og det [PERSON_NAME] stativ også imell…"
type textarea "Then you actually dont need long legs and that wide rack also between the"
type textarea "Så behøver du faktisk ikke [PERSON_NAME] og det [PERSON_NAME] stativ også [PERS…"
type textarea "Then you actually dont need long legs and that wide rack also between the BBQ l"
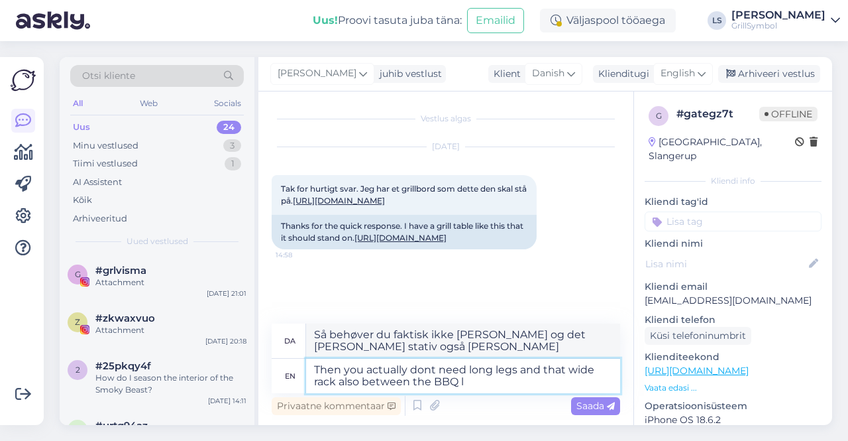
type textarea "Så behøver du faktisk ikke [PERSON_NAME] og den [PERSON_NAME] [PERSON_NAME] [PE…"
type textarea "Then you actually dont need long legs and that wide rack also between the BBQ l…"
type textarea "Så behøver du faktisk ikke [PERSON_NAME] og den [PERSON_NAME] [PERSON_NAME] [PE…"
type textarea "Then you actually dont need long legs and that wide rack also between the BBQ l…"
type textarea "Så behøver du faktisk ikke [PERSON_NAME] og den [PERSON_NAME] [PERSON_NAME] [PE…"
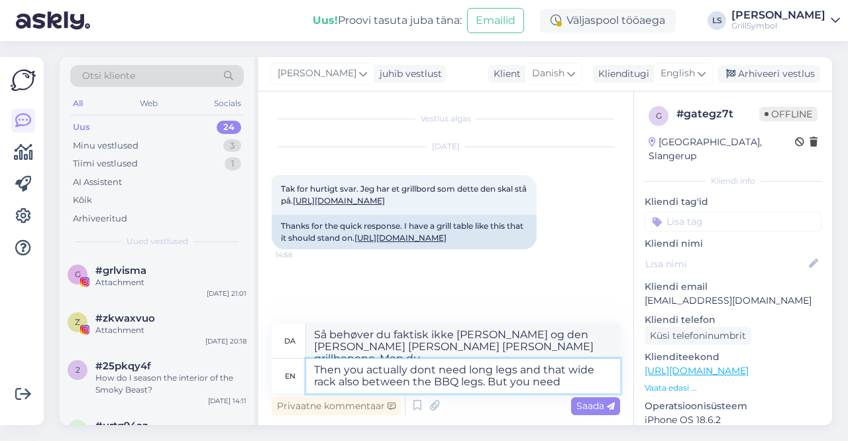
type textarea "Then you actually dont need long legs and that wide rack also between the BBQ l…"
type textarea "Så behøver du faktisk ikke [PERSON_NAME] og den [PERSON_NAME] [PERSON_NAME] [PE…"
type textarea "Then you actually dont need long legs and that wide rack also between the BBQ l…"
type textarea "Så behøver du faktisk ikke [PERSON_NAME] og den [PERSON_NAME] [PERSON_NAME] ogs…"
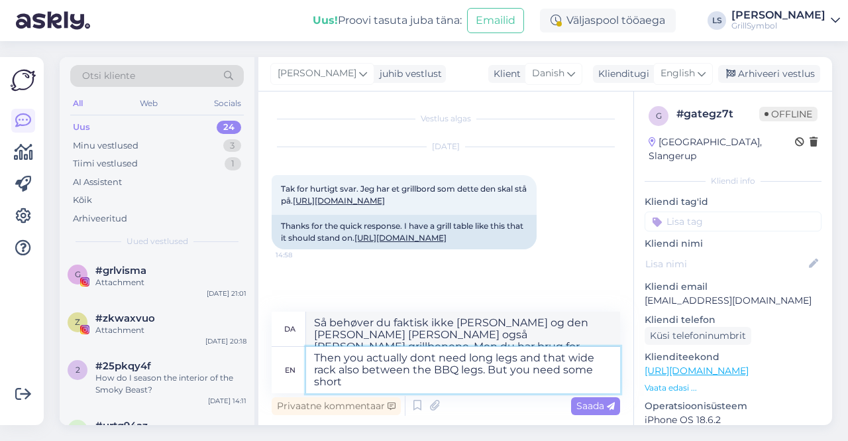
type textarea "Then you actually dont need long legs and that wide rack also between the BBQ l…"
type textarea "Så behøver du faktisk ikke [PERSON_NAME] og den [PERSON_NAME] [PERSON_NAME] ogs…"
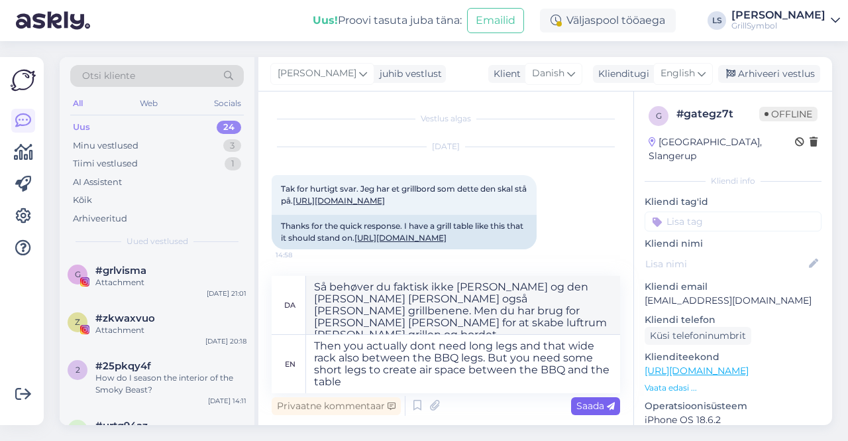
click at [577, 406] on span "Saada" at bounding box center [596, 406] width 38 height 12
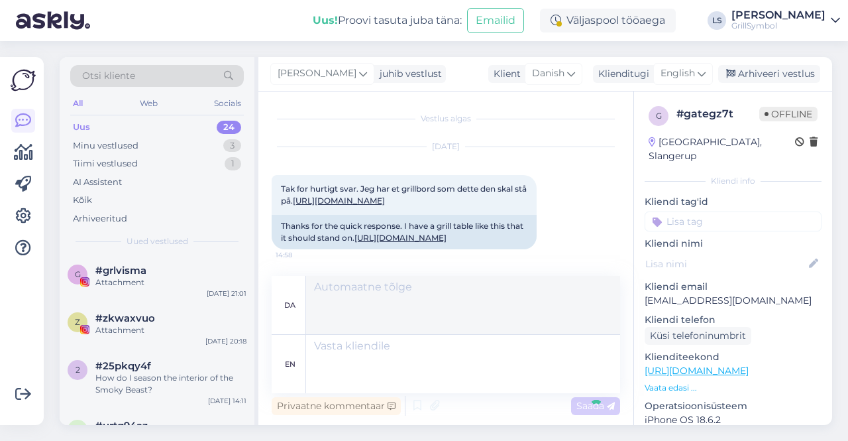
scroll to position [103, 0]
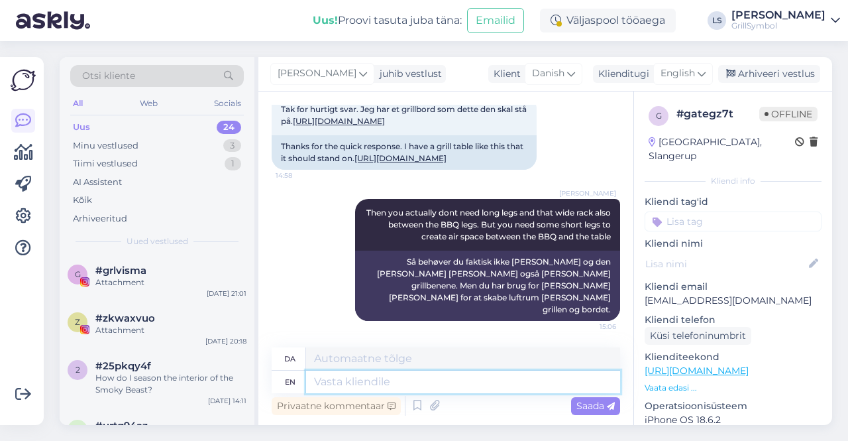
click at [382, 386] on textarea at bounding box center [463, 382] width 314 height 23
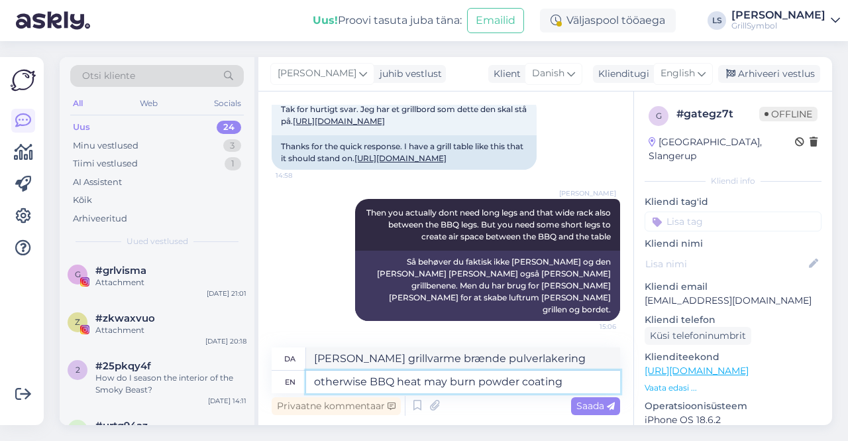
click at [479, 381] on textarea "otherwise BBQ heat may burn powder coating" at bounding box center [463, 382] width 314 height 23
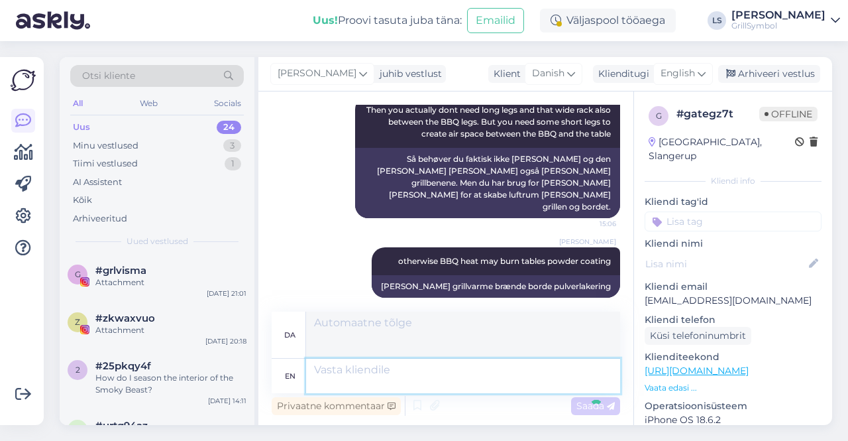
scroll to position [286, 0]
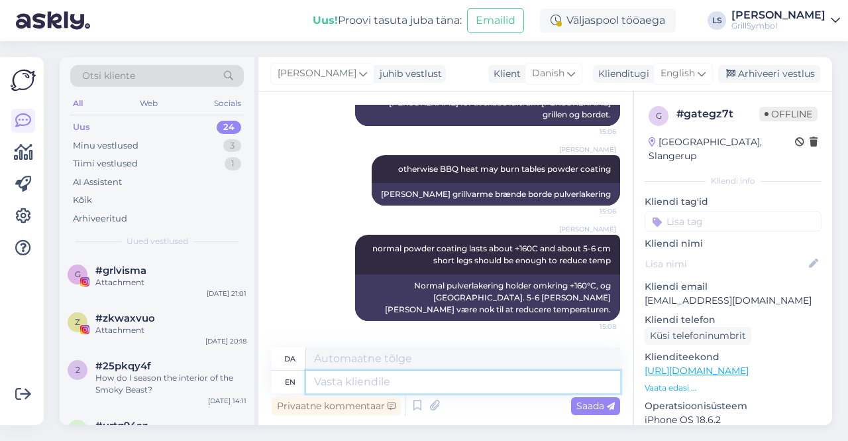
click at [420, 389] on textarea at bounding box center [463, 382] width 314 height 23
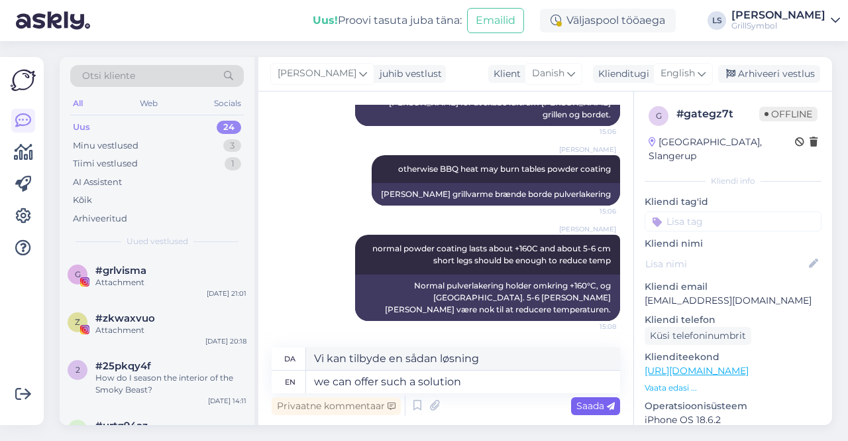
click at [593, 414] on div "Saada" at bounding box center [595, 406] width 49 height 18
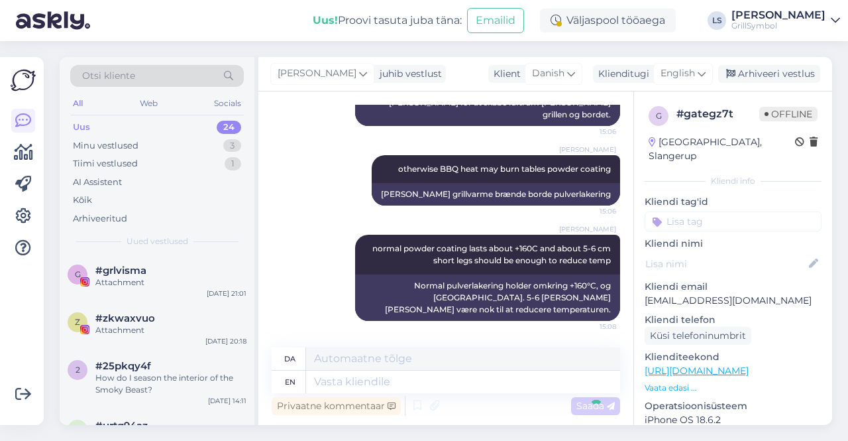
scroll to position [365, 0]
